Goal: Task Accomplishment & Management: Use online tool/utility

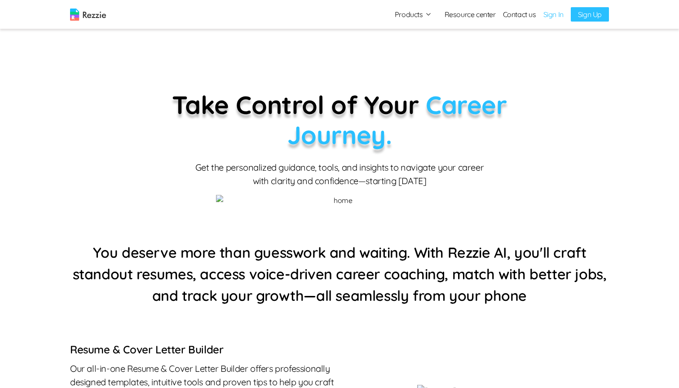
click at [548, 14] on link "Sign In" at bounding box center [554, 14] width 20 height 11
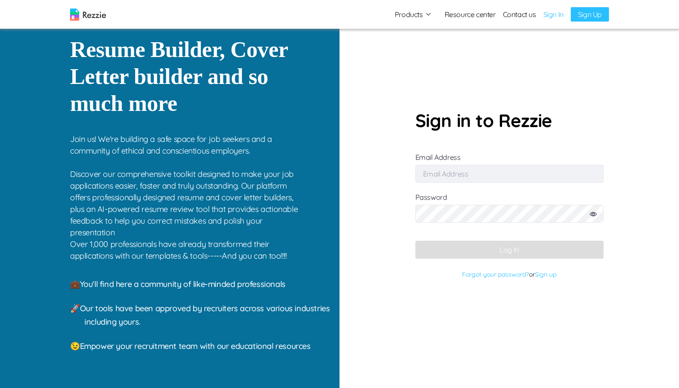
click at [452, 179] on input "Email Address" at bounding box center [510, 174] width 188 height 18
type input "[EMAIL_ADDRESS][DOMAIN_NAME]"
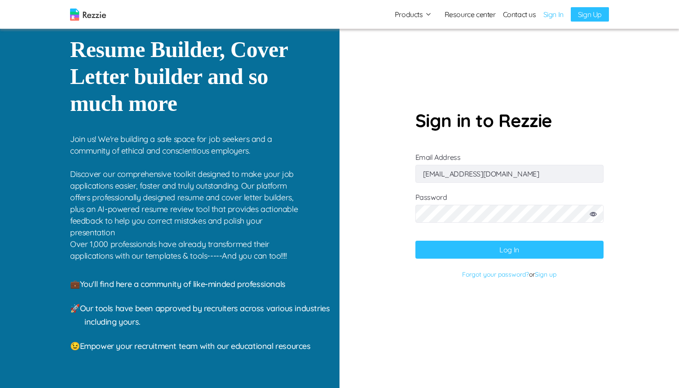
click at [480, 256] on button "Log In" at bounding box center [510, 250] width 188 height 18
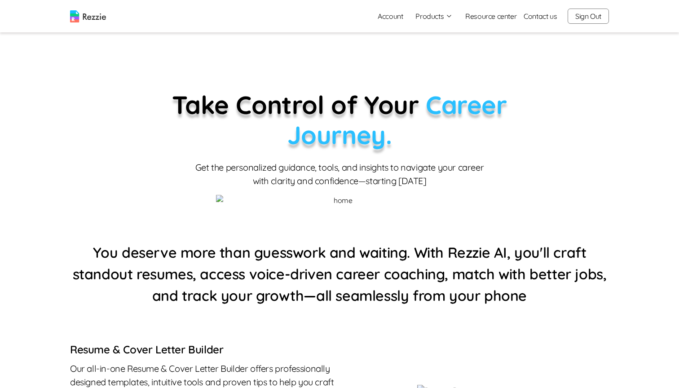
click at [424, 19] on button "Products" at bounding box center [434, 16] width 37 height 11
click at [421, 49] on link "AI Resume Review" at bounding box center [444, 52] width 110 height 18
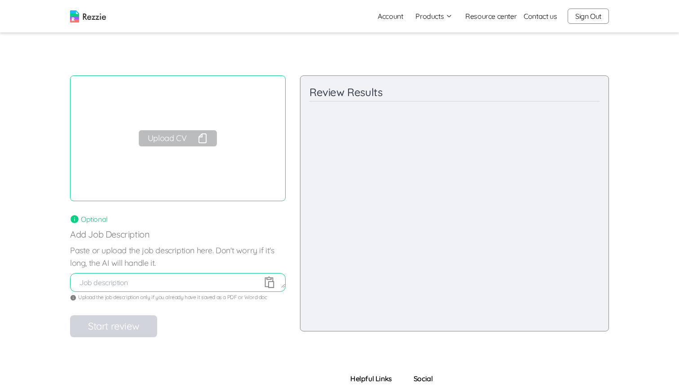
click at [181, 134] on button "Upload CV" at bounding box center [178, 138] width 78 height 16
